Goal: Navigation & Orientation: Find specific page/section

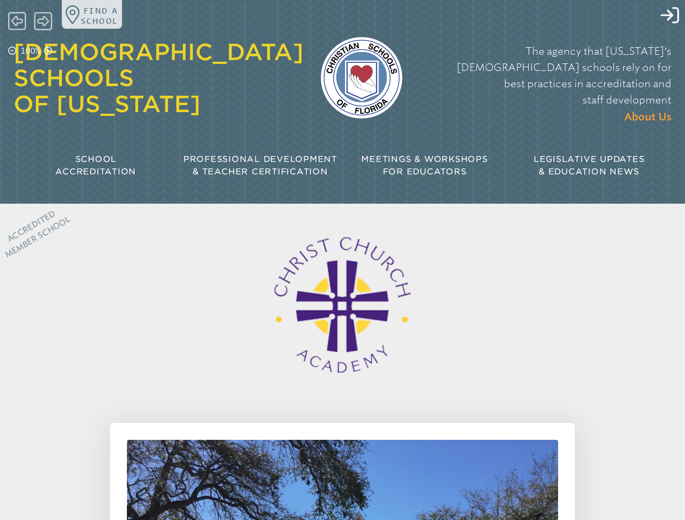
click at [660, 16] on icon at bounding box center [669, 15] width 18 height 16
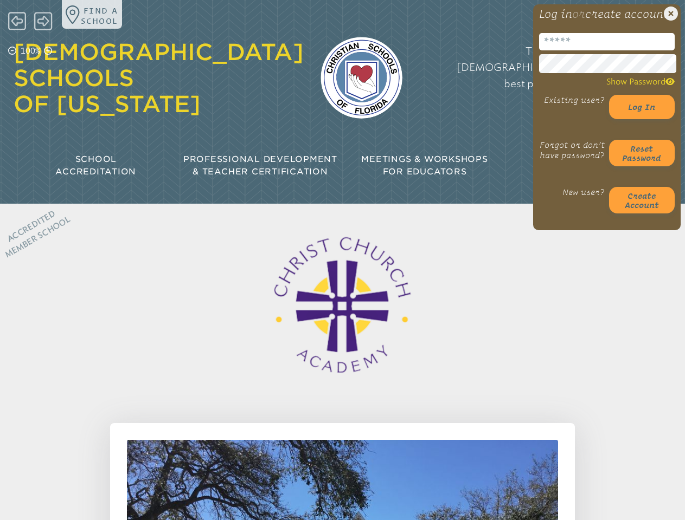
click at [12, 52] on icon at bounding box center [12, 51] width 8 height 8
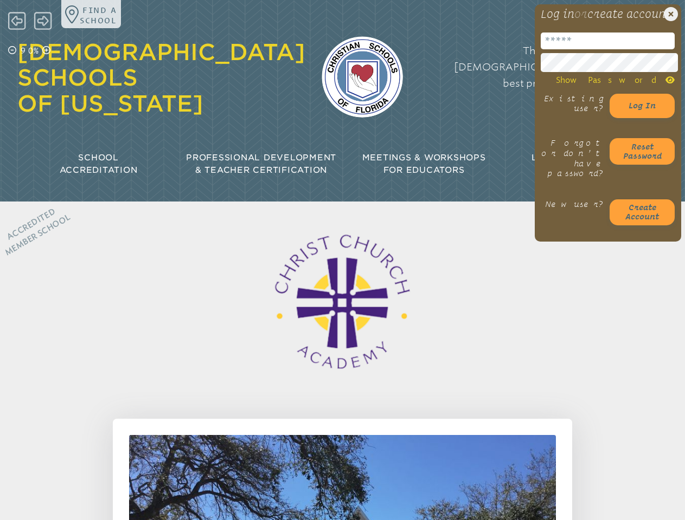
click at [31, 52] on p "90%" at bounding box center [29, 51] width 22 height 12
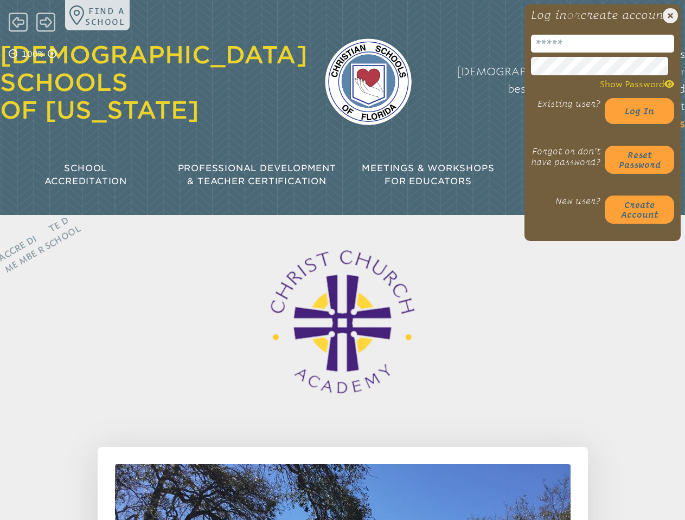
click at [49, 52] on icon at bounding box center [52, 53] width 9 height 9
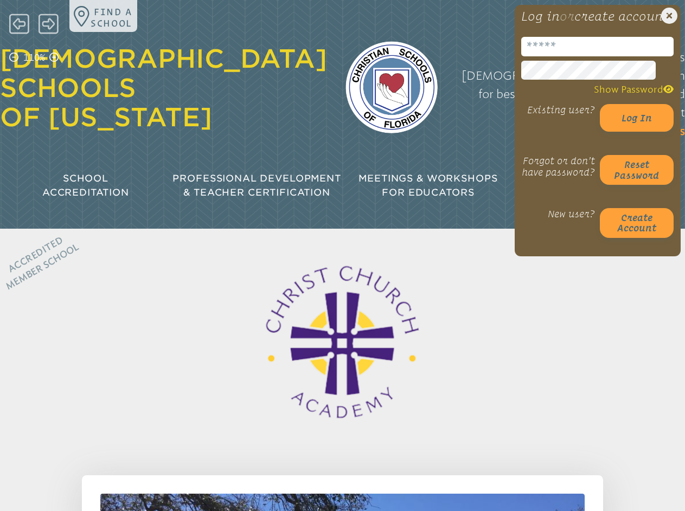
click at [93, 14] on p "Find a school" at bounding box center [112, 17] width 42 height 23
click at [17, 21] on icon at bounding box center [19, 23] width 20 height 23
click at [44, 21] on icon at bounding box center [48, 24] width 20 height 20
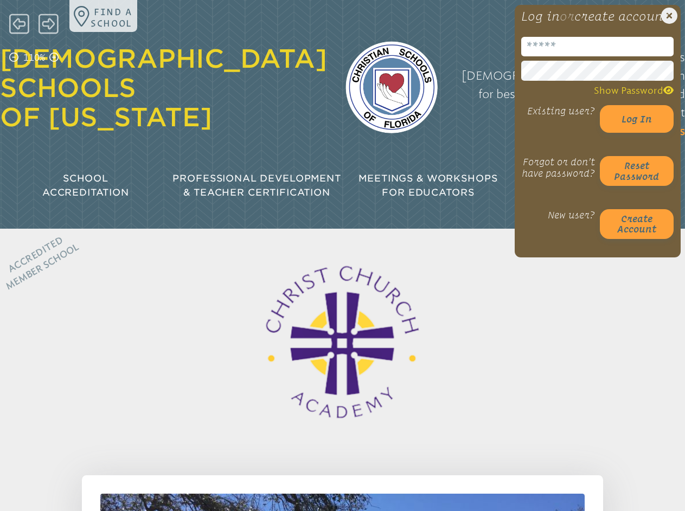
click at [93, 144] on div "[DEMOGRAPHIC_DATA] Schools of [US_STATE]" at bounding box center [163, 88] width 327 height 121
